Goal: Communication & Community: Answer question/provide support

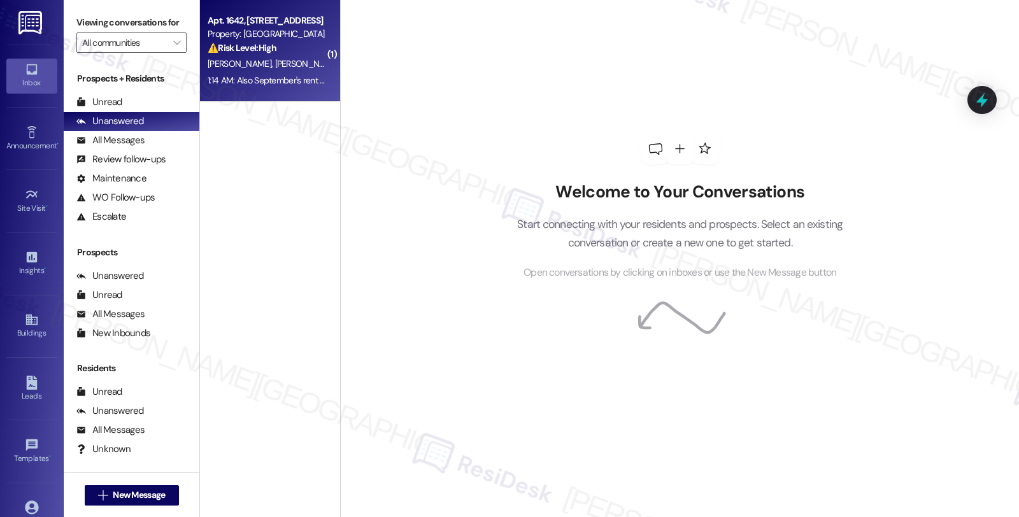
click at [292, 54] on div "⚠️ Risk Level: High The resident indicates that September's rent will be late d…" at bounding box center [267, 47] width 118 height 13
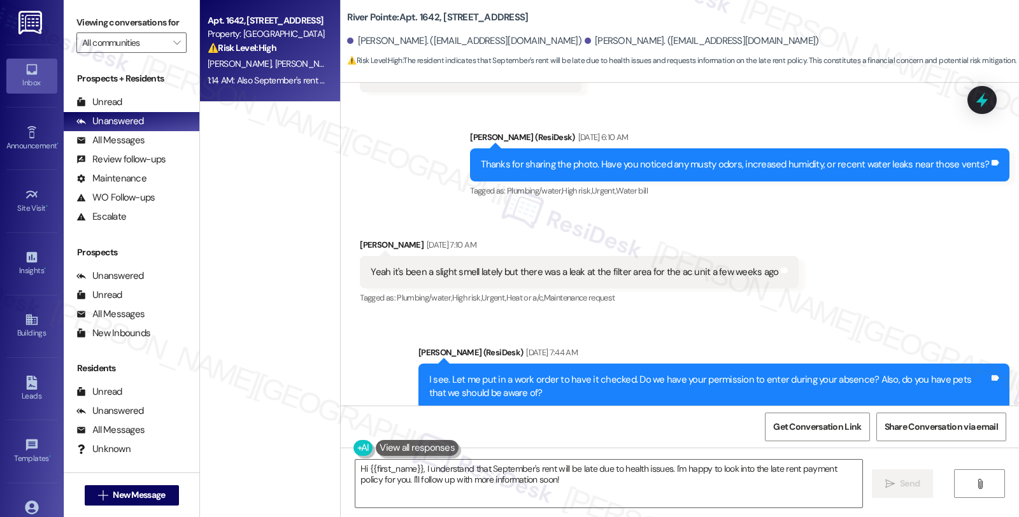
scroll to position [2864, 0]
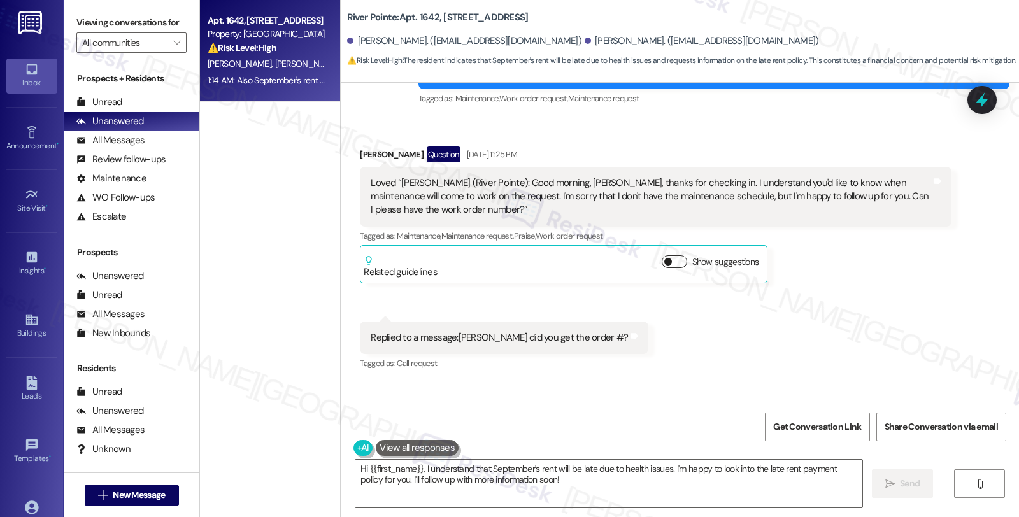
click at [670, 256] on button "Show suggestions" at bounding box center [674, 262] width 25 height 13
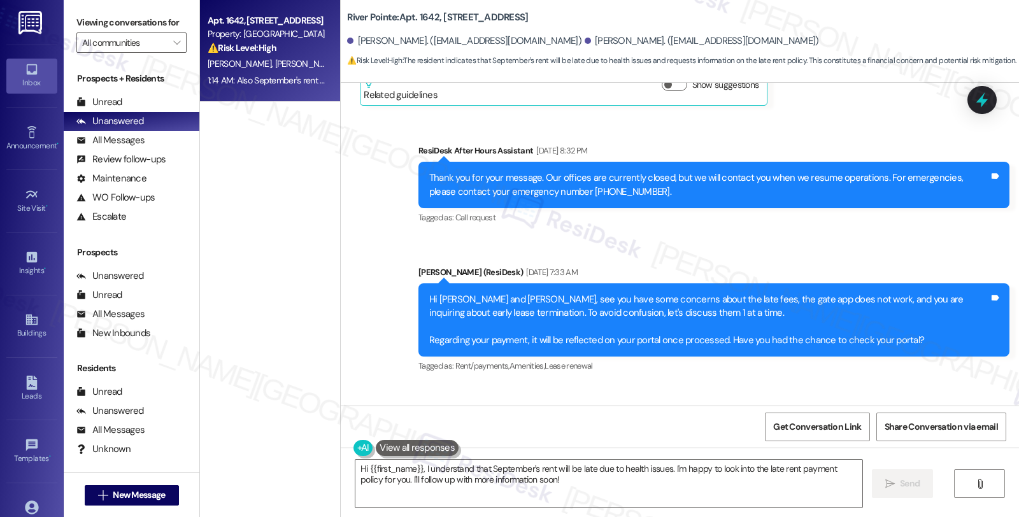
scroll to position [7166, 0]
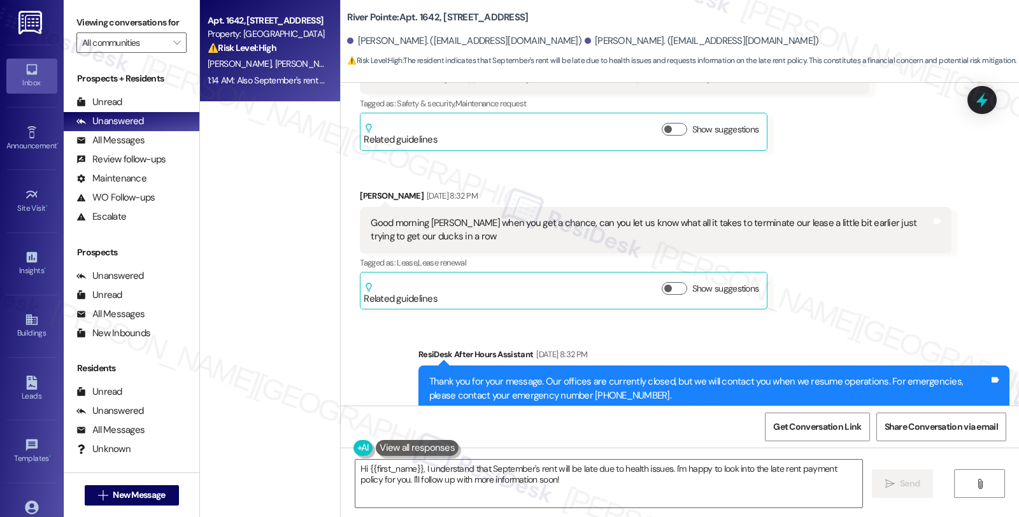
click at [673, 282] on div "Show suggestions" at bounding box center [713, 288] width 103 height 13
click at [673, 282] on button "Show suggestions" at bounding box center [674, 288] width 25 height 13
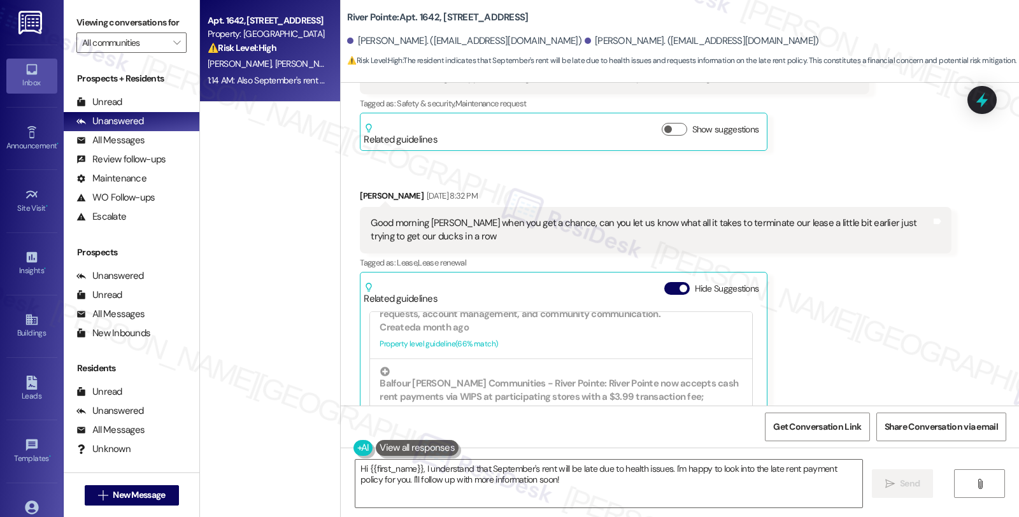
scroll to position [212, 0]
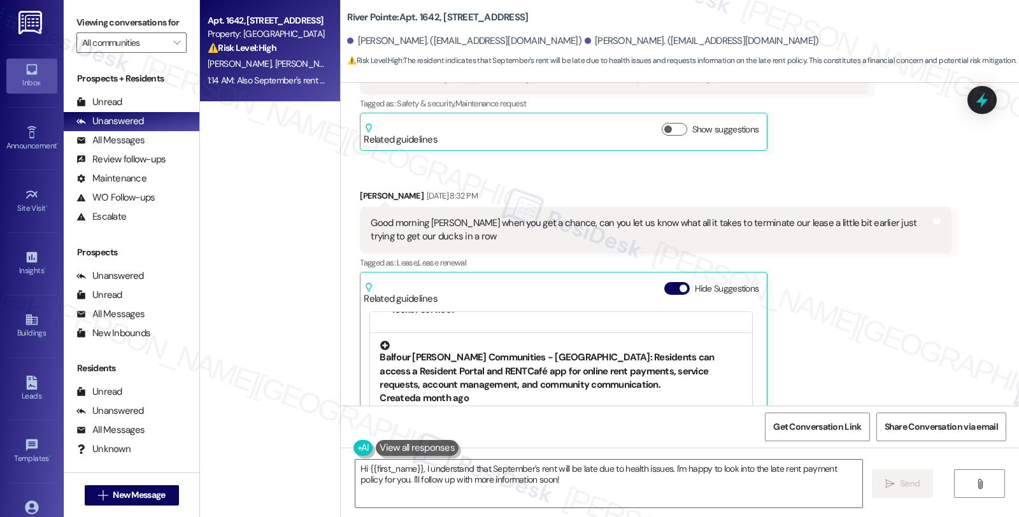
click at [565, 341] on div "Balfour [PERSON_NAME] Communities - [GEOGRAPHIC_DATA]: Residents can access a R…" at bounding box center [561, 366] width 363 height 51
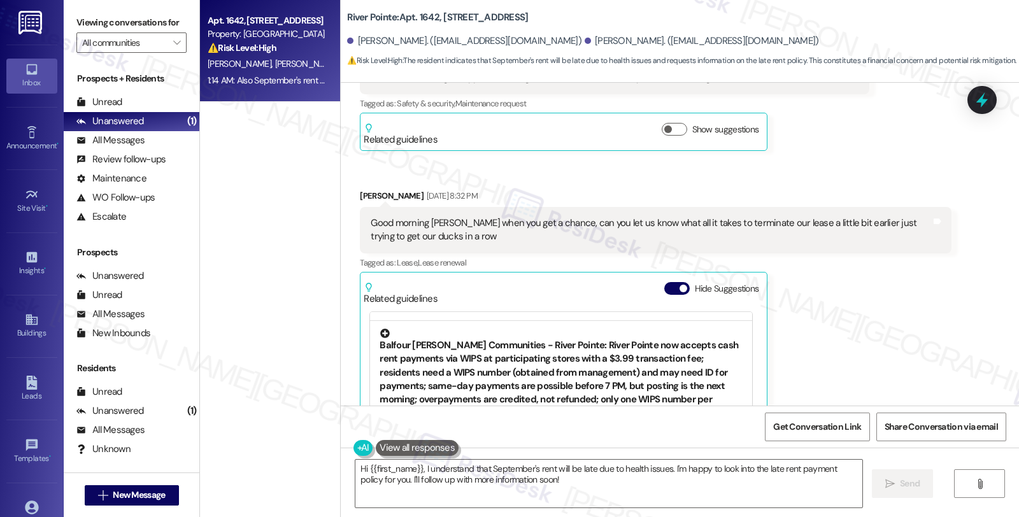
scroll to position [302, 0]
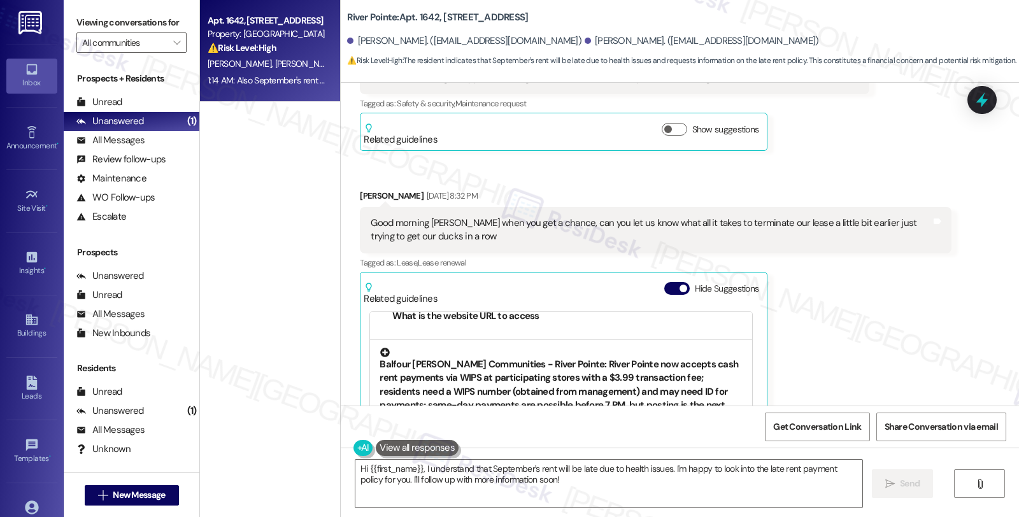
click at [491, 364] on div "Balfour [PERSON_NAME] Communities - River Pointe: River Pointe now accepts cash…" at bounding box center [561, 407] width 363 height 119
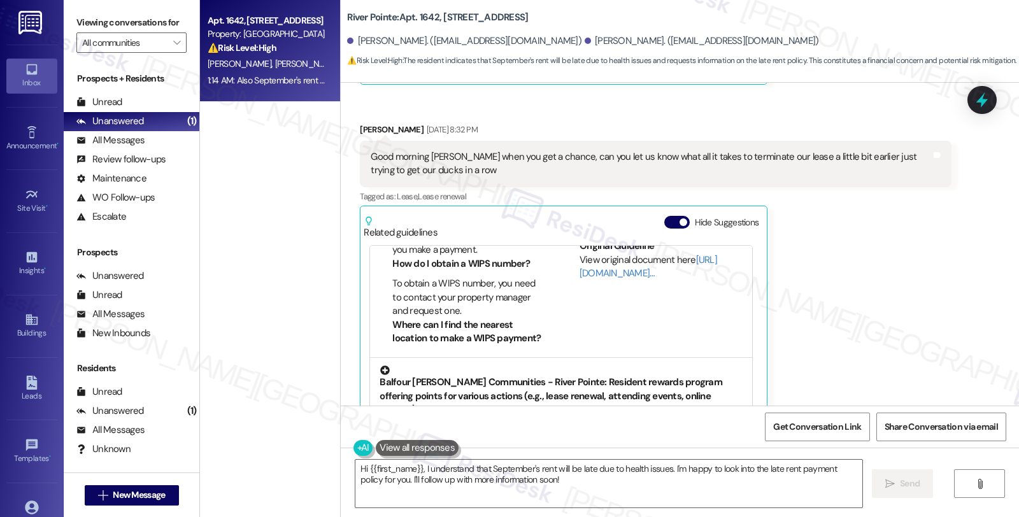
scroll to position [7308, 0]
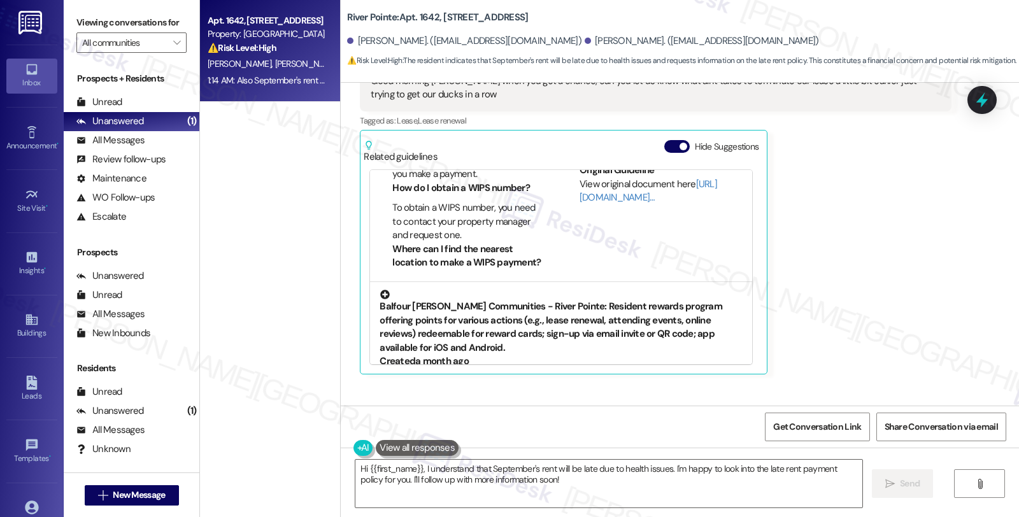
click at [481, 290] on div "Balfour [PERSON_NAME] Communities - River Pointe: Resident rewards program offe…" at bounding box center [561, 322] width 363 height 65
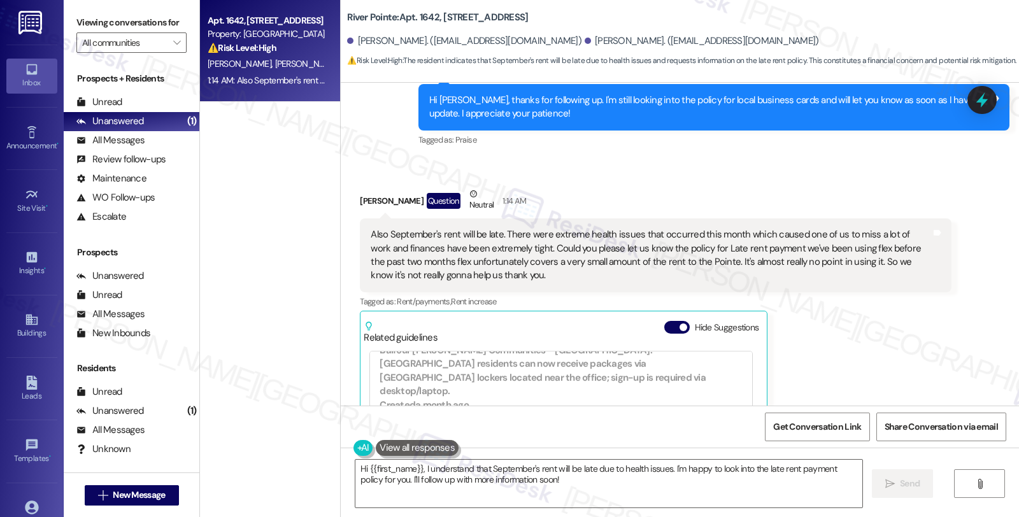
scroll to position [383, 0]
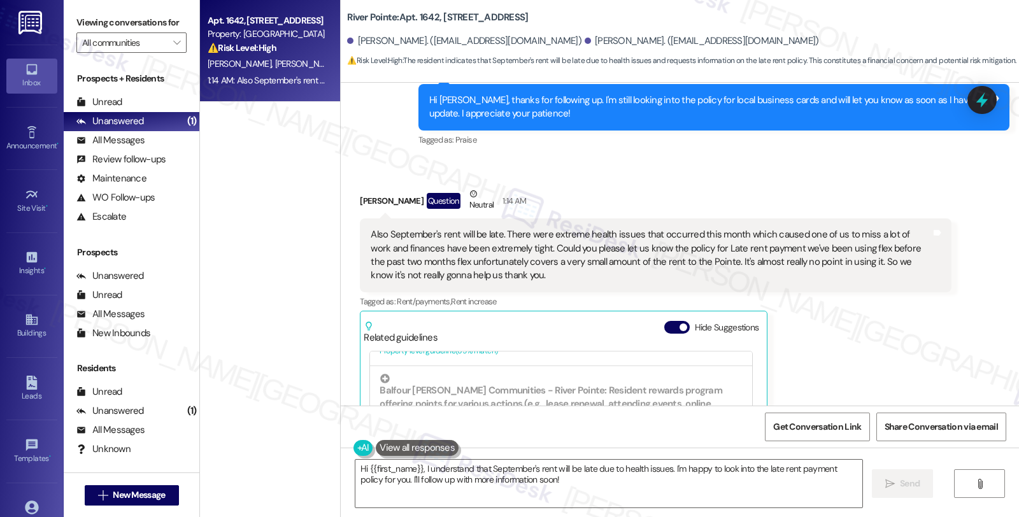
click at [374, 187] on div "[PERSON_NAME] Question Neutral 1:14 AM" at bounding box center [655, 202] width 591 height 31
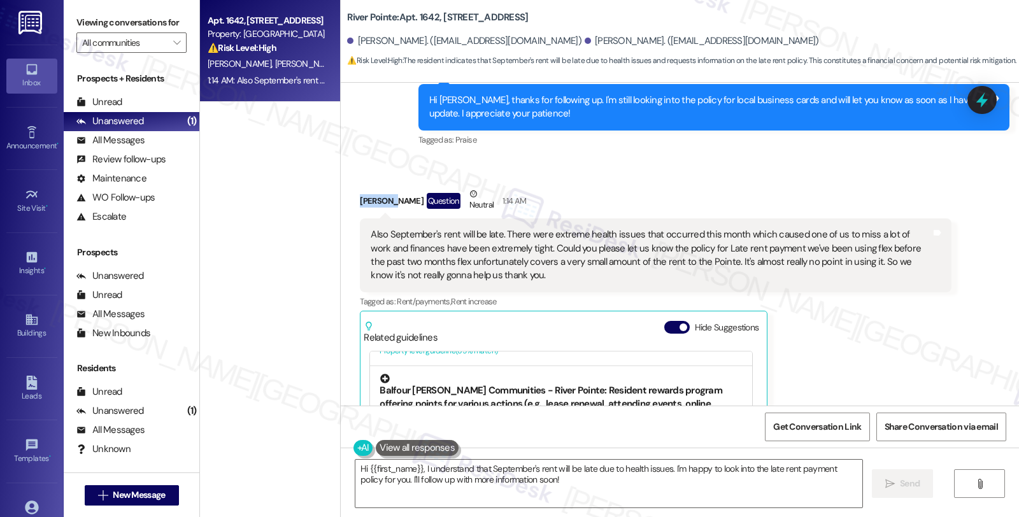
copy div "[PERSON_NAME]"
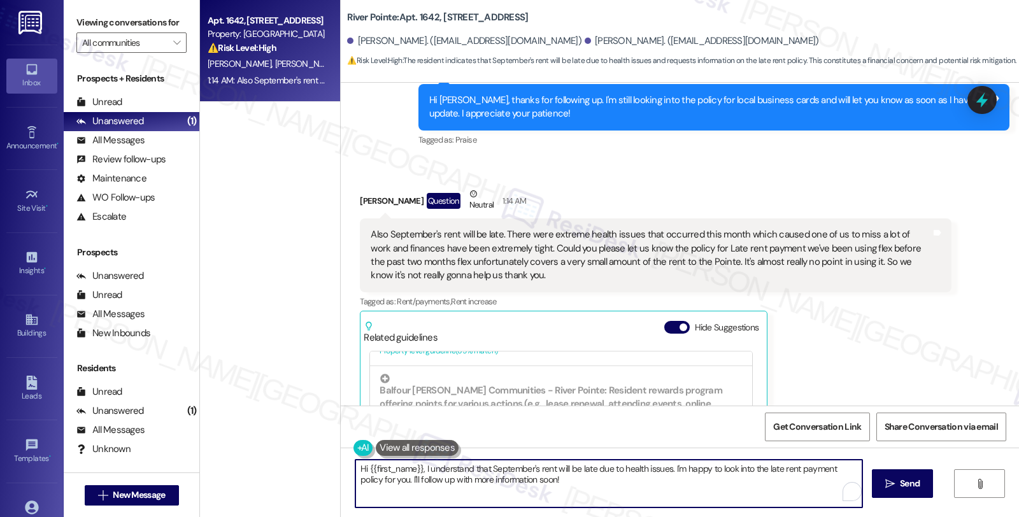
drag, startPoint x: 364, startPoint y: 466, endPoint x: 413, endPoint y: 465, distance: 49.1
click at [413, 465] on textarea "Hi {{first_name}}, I understand that September's rent will be late due to healt…" at bounding box center [609, 484] width 507 height 48
paste textarea "[PERSON_NAME]"
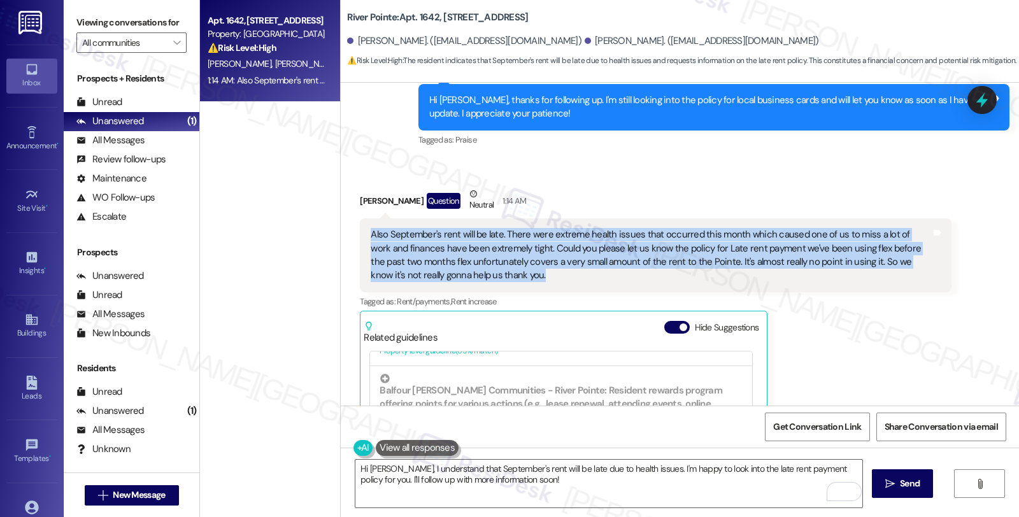
drag, startPoint x: 487, startPoint y: 220, endPoint x: 359, endPoint y: 182, distance: 133.7
click at [360, 219] on div "Also September's rent will be late. There were extreme health issues that occur…" at bounding box center [655, 256] width 591 height 74
copy div "Also September's rent will be late. There were extreme health issues that occur…"
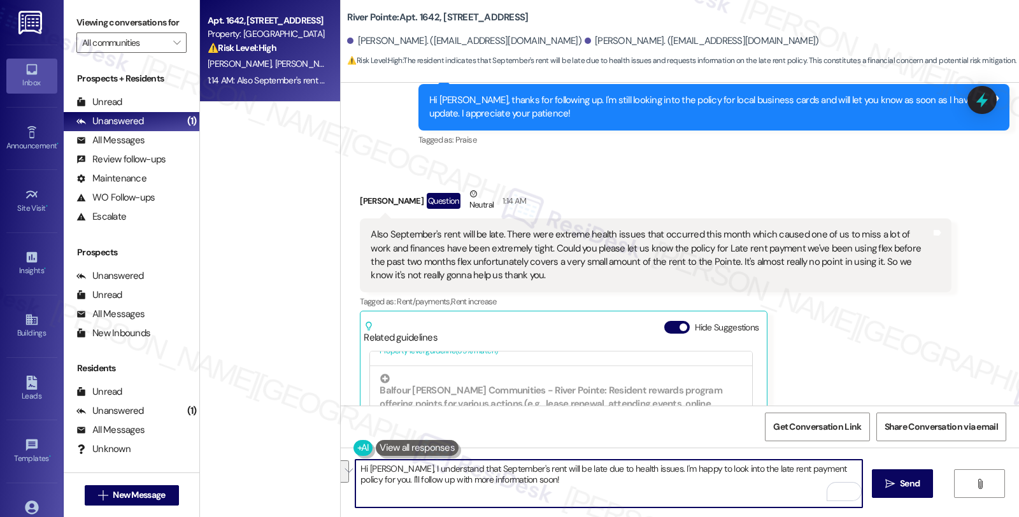
drag, startPoint x: 392, startPoint y: 468, endPoint x: 567, endPoint y: 484, distance: 176.0
click at [567, 484] on textarea "Hi [PERSON_NAME], I understand that September's rent will be late due to health…" at bounding box center [609, 484] width 507 height 48
paste textarea "I’m really sorry to hear you’ve been dealing with such serious health issues. T…"
click at [824, 479] on textarea "Hi [PERSON_NAME], I’m really sorry to hear you’ve been dealing with such seriou…" at bounding box center [609, 484] width 507 height 48
click at [450, 493] on textarea "Hi [PERSON_NAME], I’m really sorry to hear you’ve been dealing with such seriou…" at bounding box center [609, 484] width 507 height 48
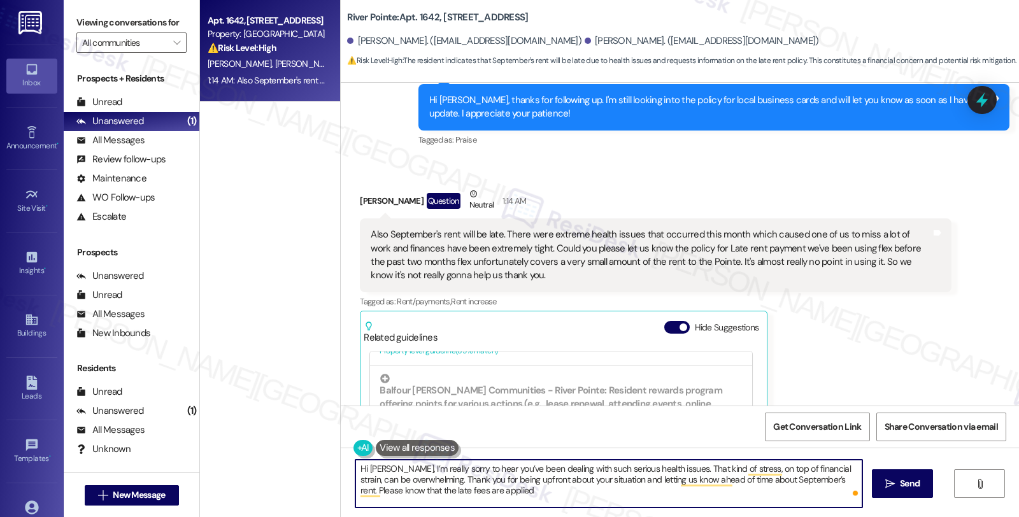
click at [498, 493] on textarea "Hi [PERSON_NAME], I’m really sorry to hear you’ve been dealing with such seriou…" at bounding box center [609, 484] width 507 height 48
click at [702, 484] on div "Balfour [PERSON_NAME] Communities - [GEOGRAPHIC_DATA]: Residents can access a R…" at bounding box center [561, 509] width 363 height 51
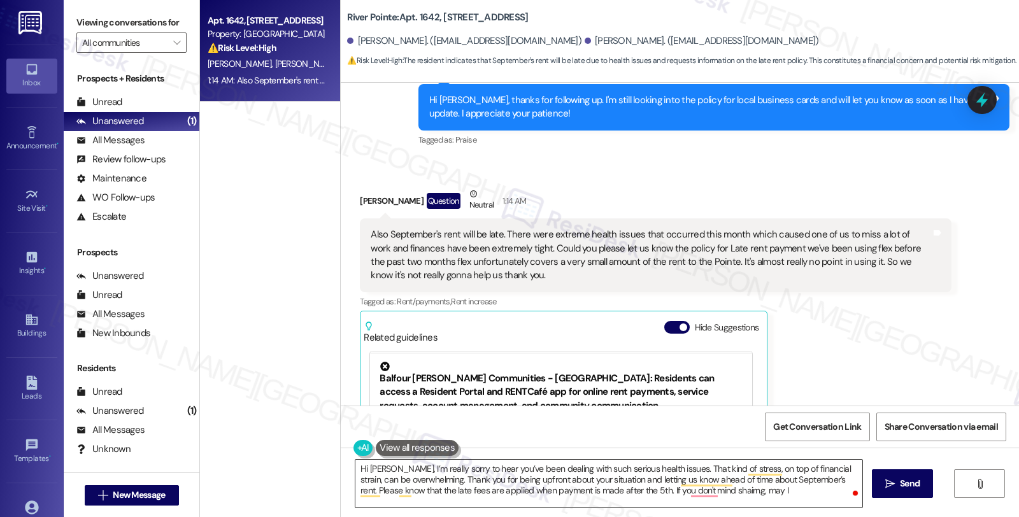
scroll to position [260, 0]
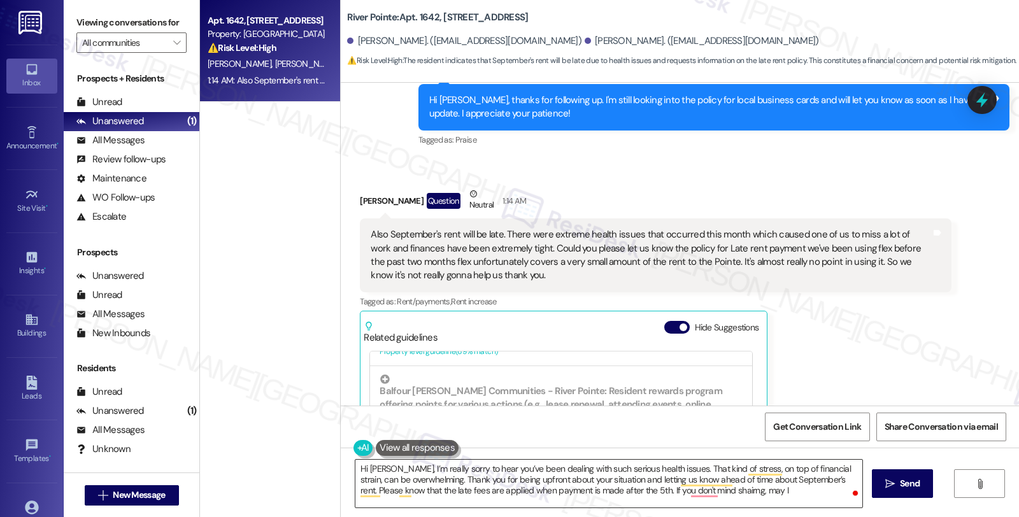
click at [757, 494] on textarea "Hi [PERSON_NAME], I’m really sorry to hear you’ve been dealing with such seriou…" at bounding box center [609, 484] width 507 height 48
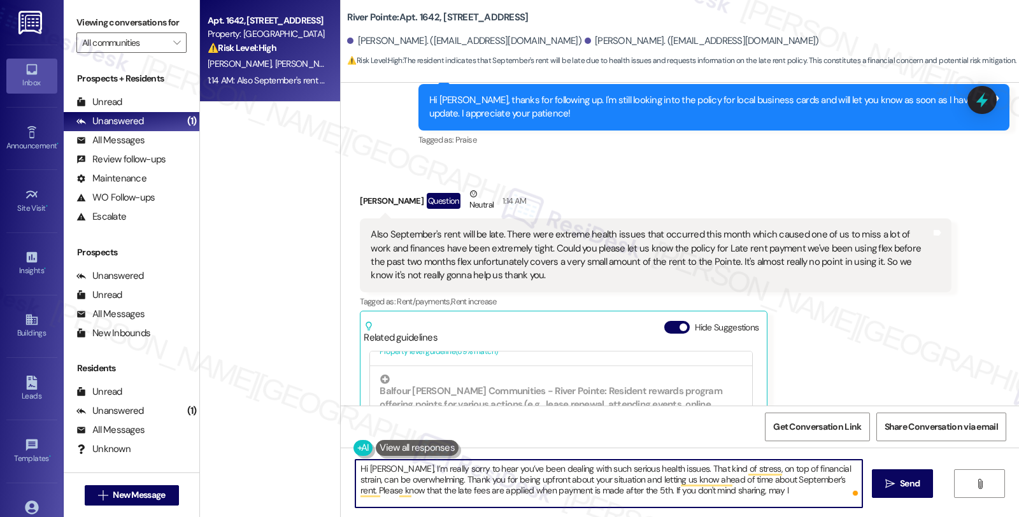
click at [749, 493] on textarea "Hi [PERSON_NAME], I’m really sorry to hear you’ve been dealing with such seriou…" at bounding box center [609, 484] width 507 height 48
drag, startPoint x: 712, startPoint y: 493, endPoint x: 729, endPoint y: 504, distance: 19.8
click at [729, 504] on textarea "Hi [PERSON_NAME], I’m really sorry to hear you’ve been dealing with such seriou…" at bounding box center [609, 484] width 507 height 48
drag, startPoint x: 619, startPoint y: 489, endPoint x: 644, endPoint y: 496, distance: 26.4
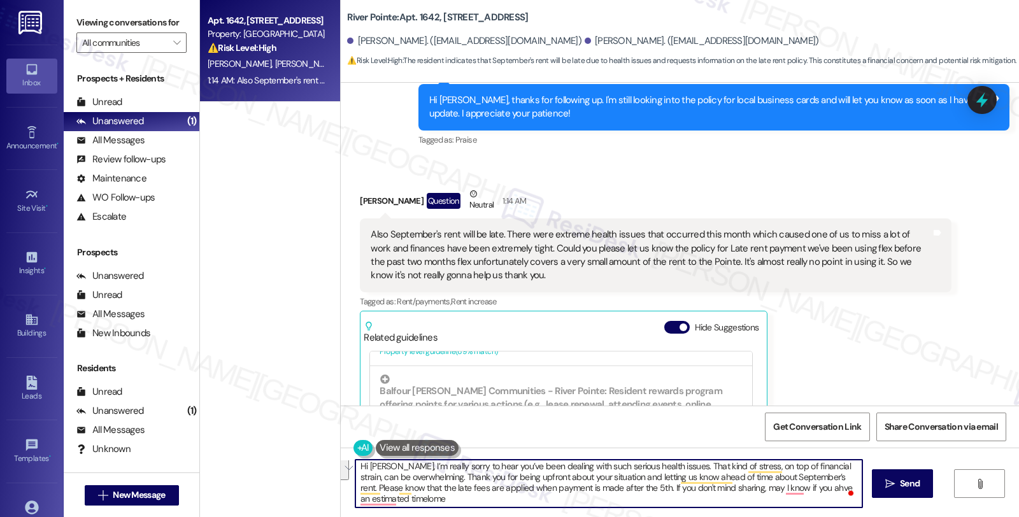
click at [644, 496] on textarea "Hi [PERSON_NAME], I’m really sorry to hear you’ve been dealing with such seriou…" at bounding box center [609, 484] width 507 height 48
paste textarea "I completely understand things can be tight—do you have an idea of when you’ll …"
click at [782, 489] on textarea "Hi [PERSON_NAME], I’m really sorry to hear you’ve been dealing with such seriou…" at bounding box center [609, 484] width 507 height 48
click at [384, 501] on textarea "Hi [PERSON_NAME], I’m really sorry to hear you’ve been dealing with such seriou…" at bounding box center [609, 484] width 507 height 48
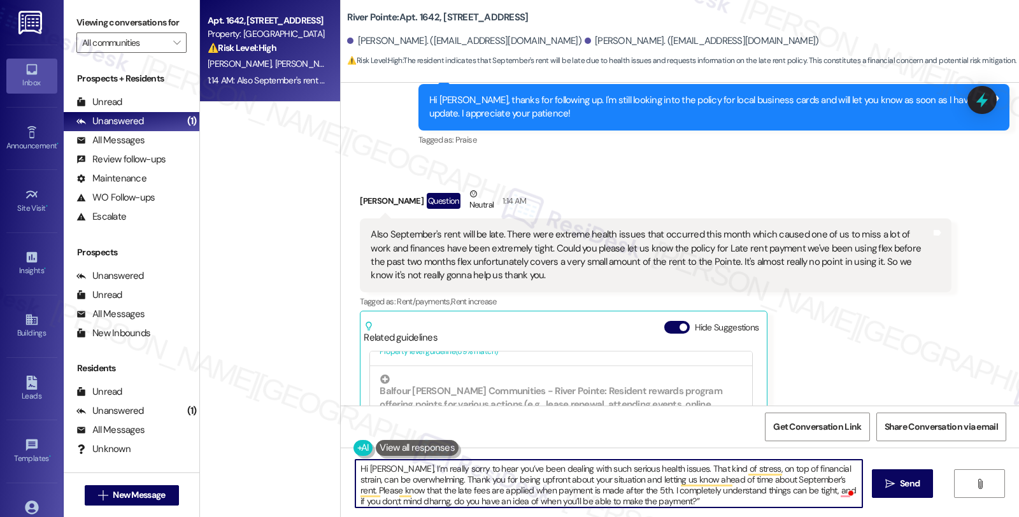
click at [384, 501] on textarea "Hi [PERSON_NAME], I’m really sorry to hear you’ve been dealing with such seriou…" at bounding box center [609, 484] width 507 height 48
click at [661, 495] on textarea "Hi [PERSON_NAME], I’m really sorry to hear you’ve been dealing with such seriou…" at bounding box center [609, 484] width 507 height 48
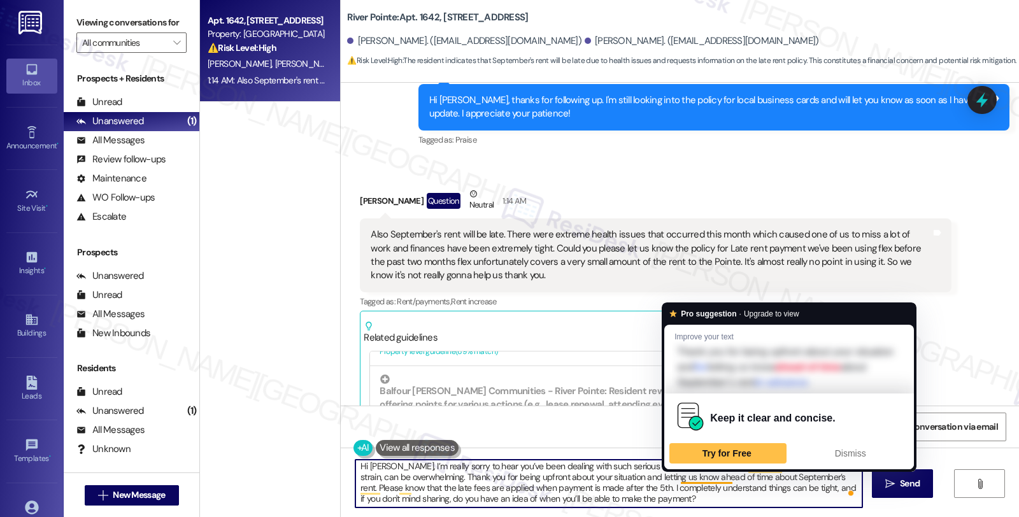
type textarea "Hi [PERSON_NAME], I’m really sorry to hear you’ve been dealing with such seriou…"
click at [723, 500] on textarea "Hi [PERSON_NAME], I’m really sorry to hear you’ve been dealing with such seriou…" at bounding box center [609, 484] width 507 height 48
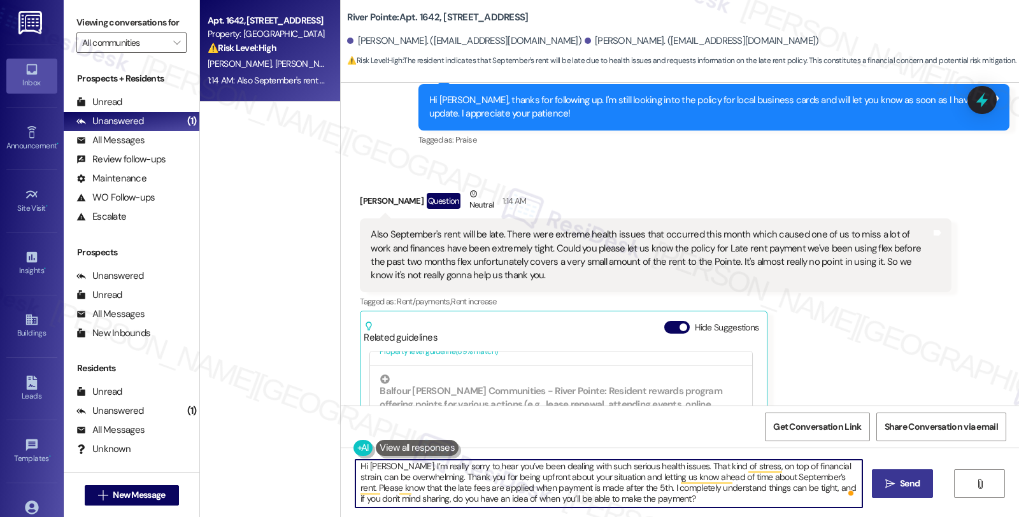
click at [909, 482] on span "Send" at bounding box center [910, 483] width 20 height 13
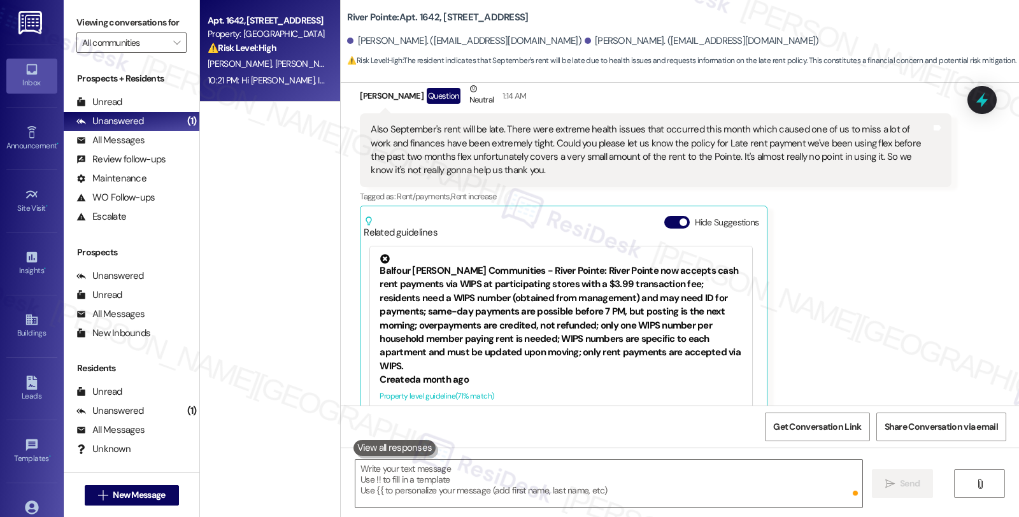
scroll to position [9171, 0]
